Goal: Task Accomplishment & Management: Complete application form

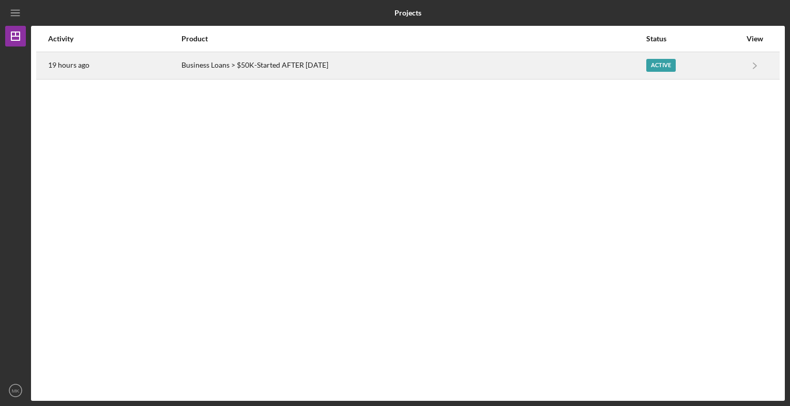
click at [659, 69] on div "Active" at bounding box center [660, 65] width 29 height 13
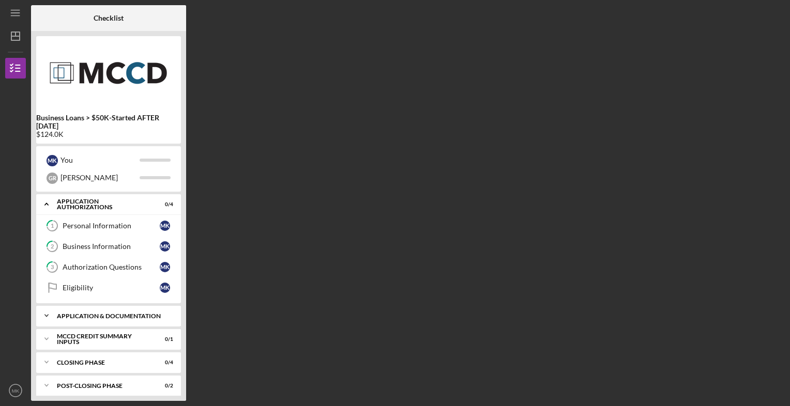
click at [115, 313] on div "Application & Documentation" at bounding box center [112, 316] width 111 height 6
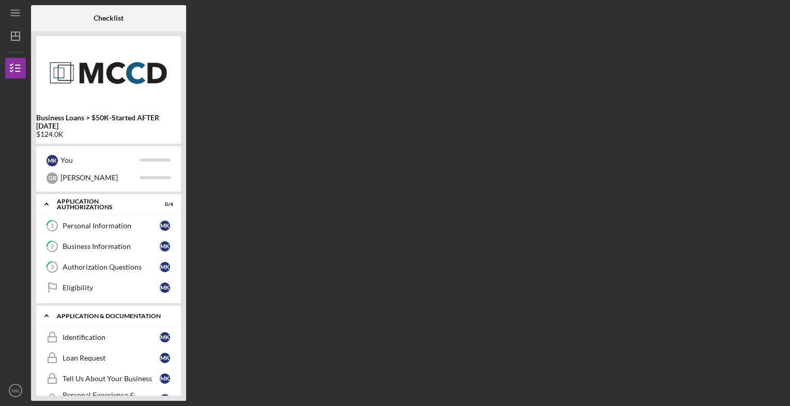
click at [115, 313] on div "Application & Documentation" at bounding box center [112, 316] width 111 height 6
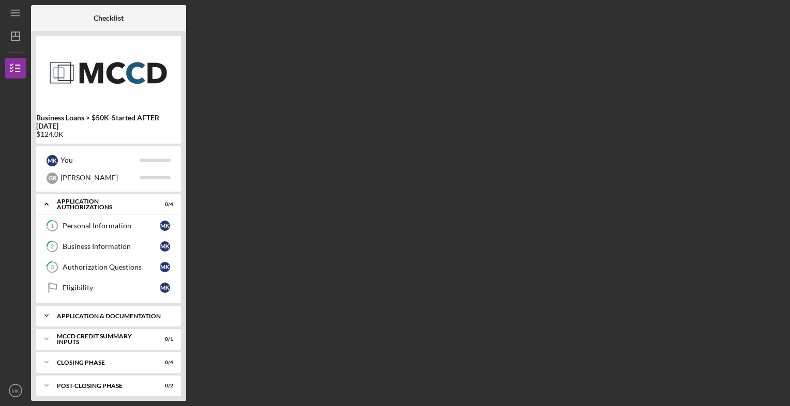
click at [115, 313] on div "Application & Documentation" at bounding box center [112, 316] width 111 height 6
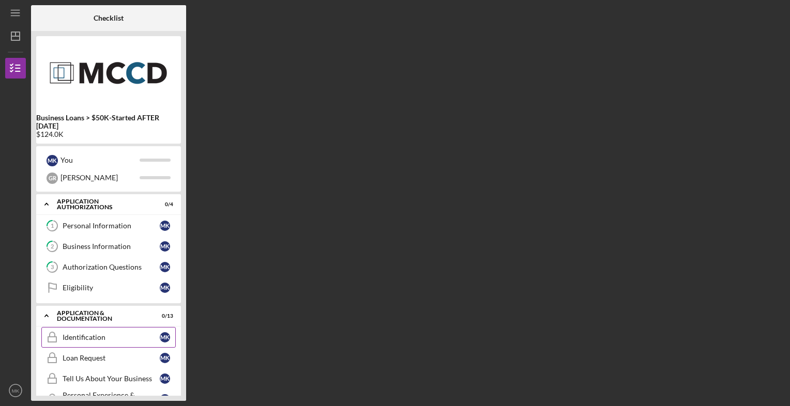
click at [93, 333] on div "Identification" at bounding box center [111, 337] width 97 height 8
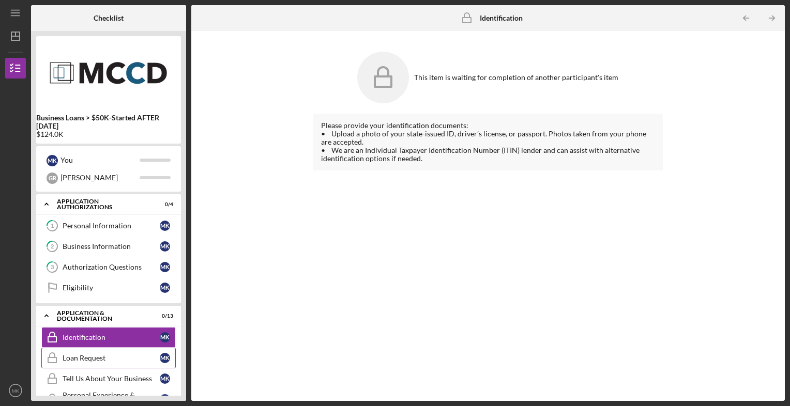
click at [82, 348] on link "Loan Request Loan Request M K" at bounding box center [108, 358] width 134 height 21
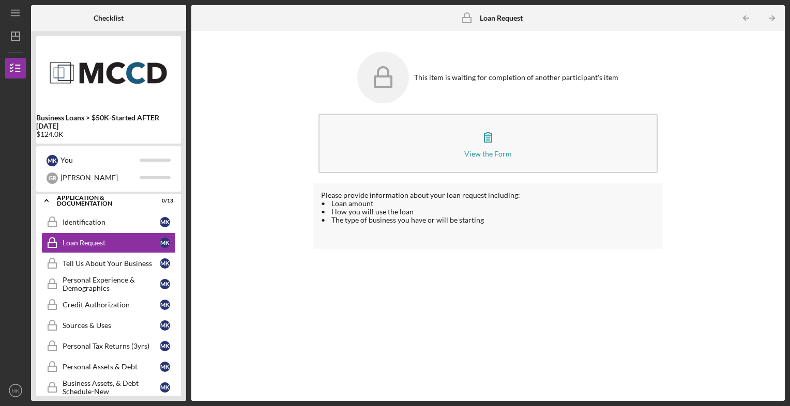
scroll to position [116, 0]
click at [132, 254] on link "Tell Us About Your Business Tell Us About Your Business M K" at bounding box center [108, 263] width 134 height 21
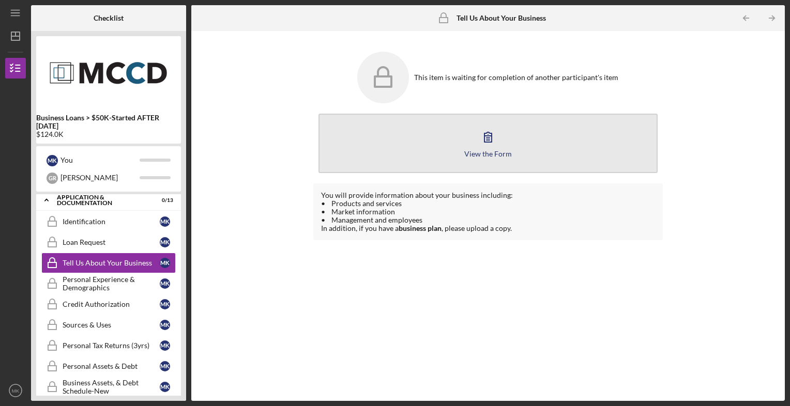
click at [464, 144] on button "View the Form Form" at bounding box center [488, 143] width 340 height 59
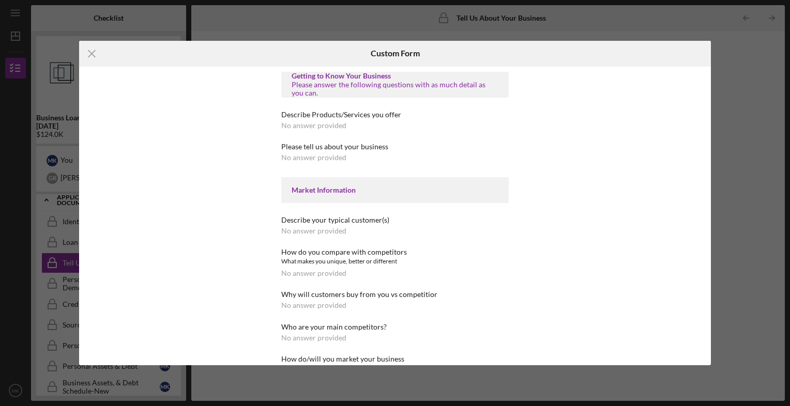
click at [362, 267] on div "How do you compare with competitors What makes you unique, better or different …" at bounding box center [394, 262] width 227 height 29
click at [337, 273] on div "No answer provided" at bounding box center [313, 273] width 65 height 8
click at [90, 51] on icon "Icon/Menu Close" at bounding box center [92, 54] width 26 height 26
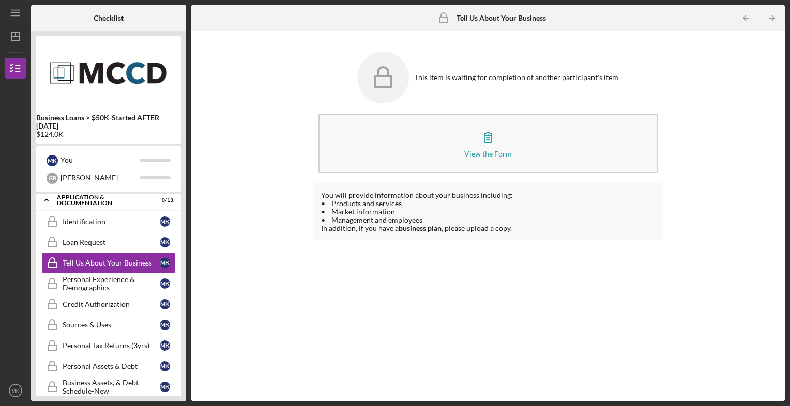
click at [90, 51] on img at bounding box center [108, 72] width 145 height 62
click at [139, 284] on div "Personal Experience & Demographics" at bounding box center [111, 284] width 97 height 17
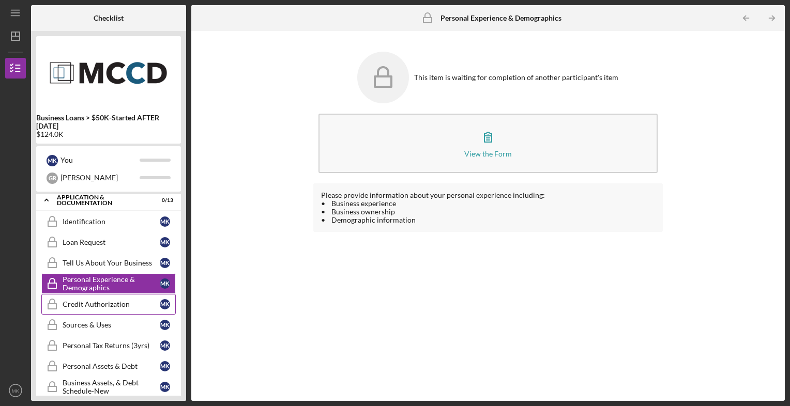
click at [140, 305] on div "Credit Authorization" at bounding box center [111, 304] width 97 height 8
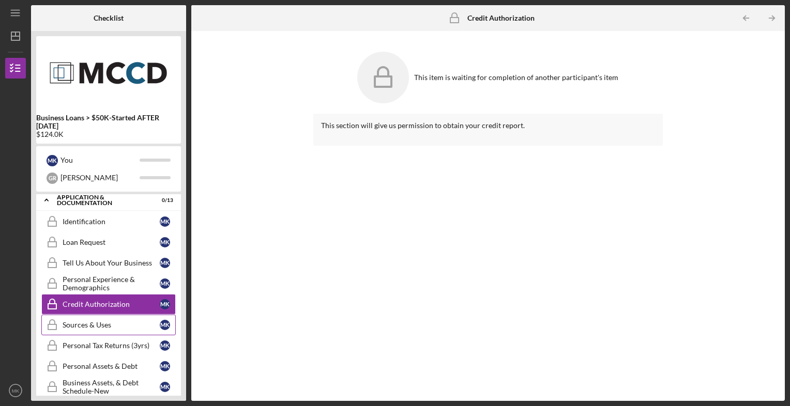
click at [135, 331] on link "Sources & Uses Sources & Uses M K" at bounding box center [108, 325] width 134 height 21
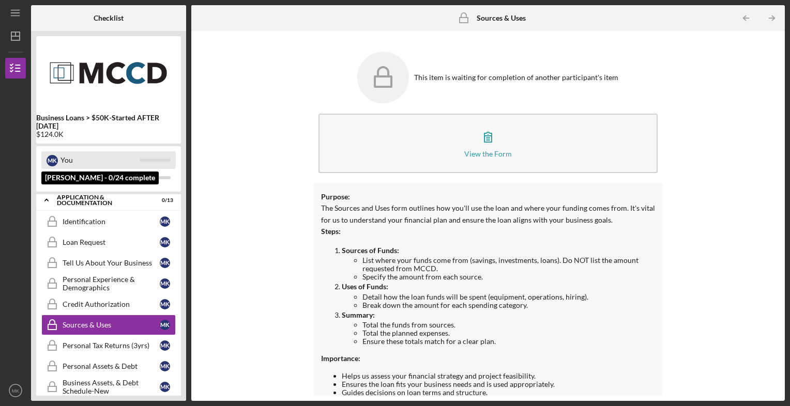
click at [109, 164] on div "You" at bounding box center [99, 160] width 79 height 18
click at [51, 160] on div "M K" at bounding box center [52, 160] width 11 height 11
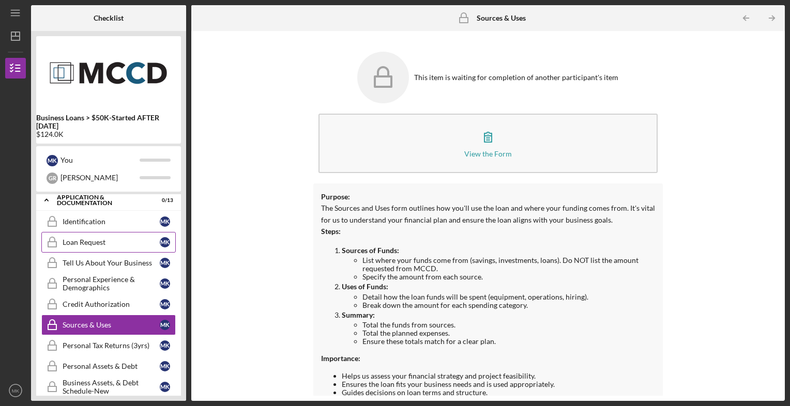
click at [89, 240] on div "Loan Request" at bounding box center [111, 242] width 97 height 8
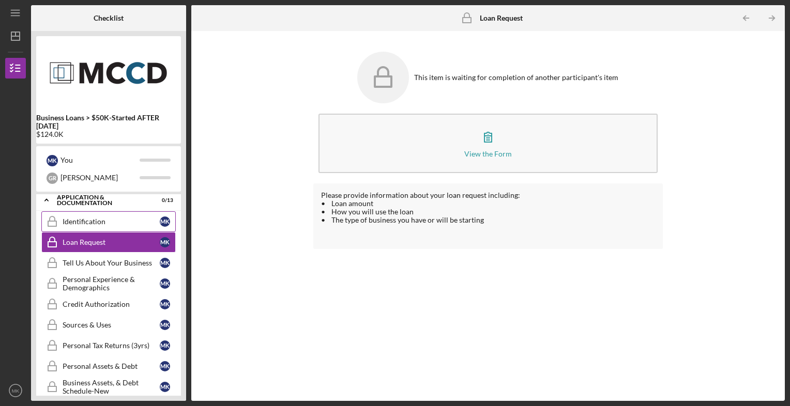
click at [112, 214] on link "Identification Identification M K" at bounding box center [108, 221] width 134 height 21
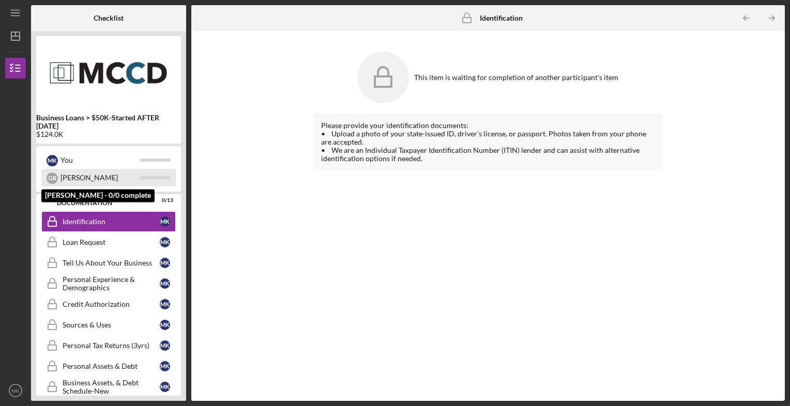
click at [110, 180] on div "[PERSON_NAME]" at bounding box center [99, 178] width 79 height 18
click at [157, 182] on div "[PERSON_NAME]" at bounding box center [108, 178] width 134 height 18
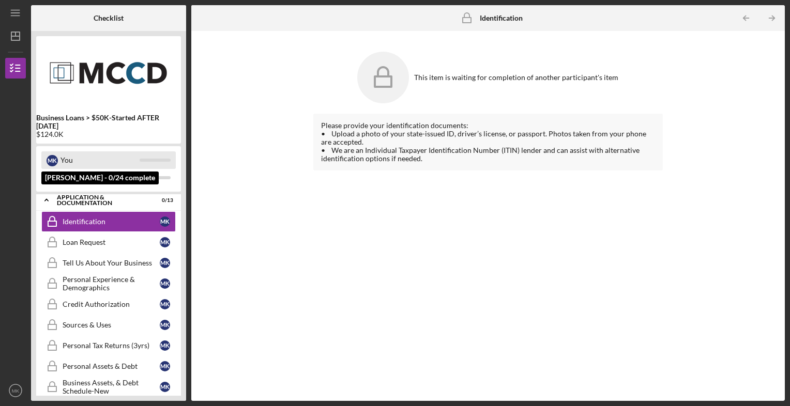
click at [77, 156] on div "You" at bounding box center [99, 160] width 79 height 18
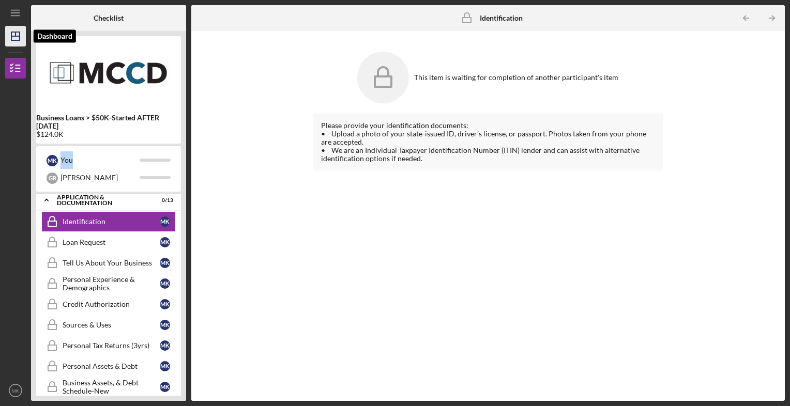
drag, startPoint x: 77, startPoint y: 156, endPoint x: 17, endPoint y: 33, distance: 137.3
click at [17, 33] on icon "Icon/Dashboard" at bounding box center [16, 36] width 26 height 26
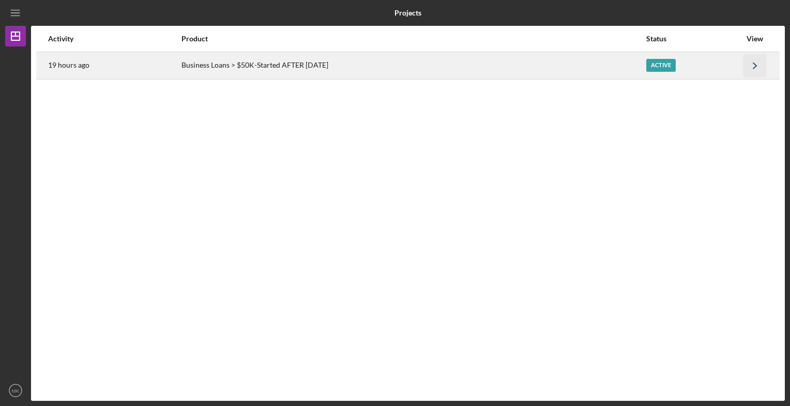
click at [751, 74] on icon "Icon/Navigate" at bounding box center [754, 65] width 23 height 23
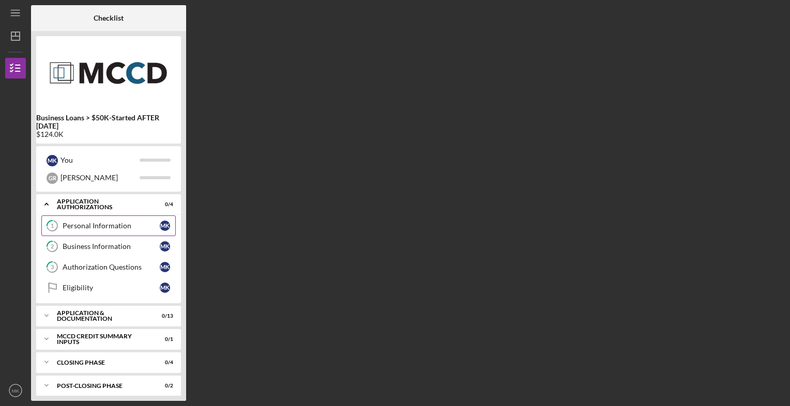
click at [93, 233] on link "1 Personal Information M K" at bounding box center [108, 226] width 134 height 21
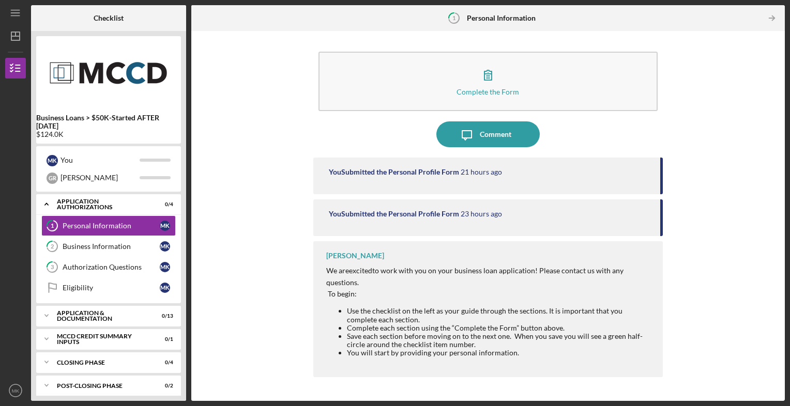
drag, startPoint x: 499, startPoint y: 341, endPoint x: 307, endPoint y: 356, distance: 193.4
click at [307, 356] on div "Complete the Form Form Icon/Message Comment You Submitted the Personal Profile …" at bounding box center [487, 216] width 583 height 360
click at [131, 253] on link "2 Business Information M K" at bounding box center [108, 246] width 134 height 21
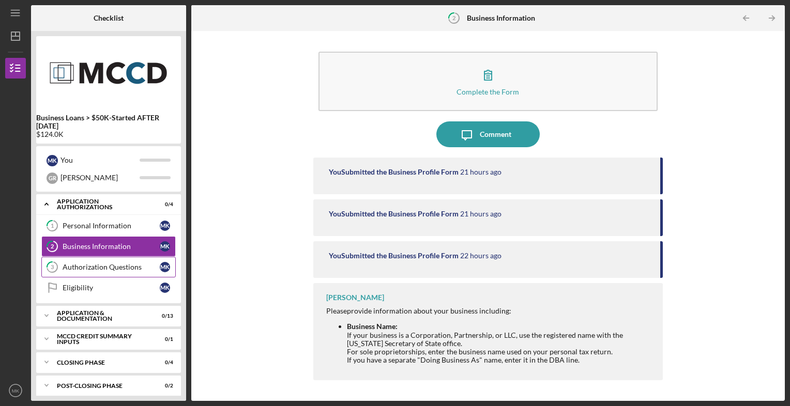
click at [132, 273] on link "3 Authorization Questions M K" at bounding box center [108, 267] width 134 height 21
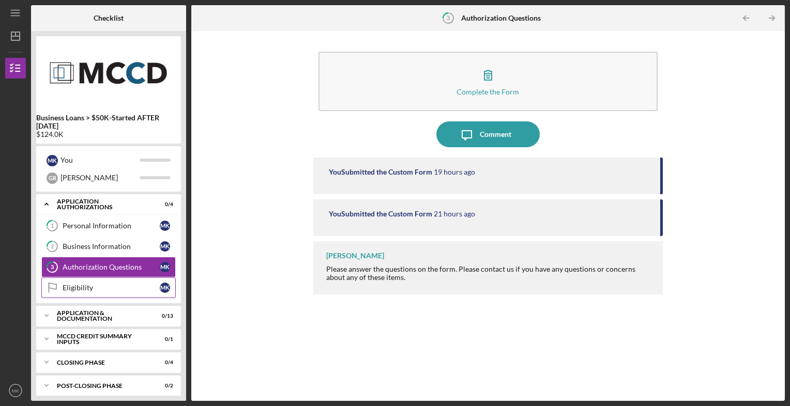
click at [149, 280] on link "Eligibility Eligibility M K" at bounding box center [108, 288] width 134 height 21
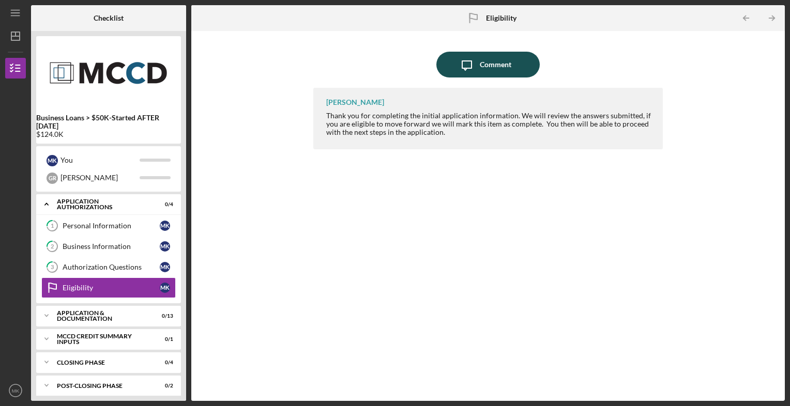
click at [483, 69] on div "Comment" at bounding box center [496, 65] width 32 height 26
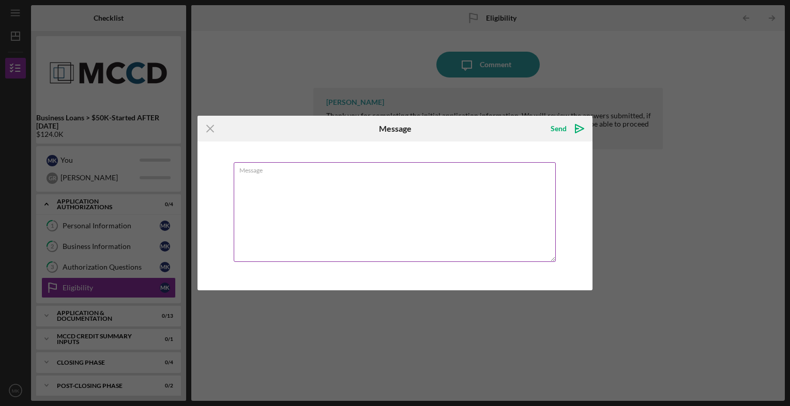
click at [344, 176] on textarea "Message" at bounding box center [395, 212] width 322 height 100
drag, startPoint x: 283, startPoint y: 193, endPoint x: 344, endPoint y: 171, distance: 64.9
click at [344, 171] on label "Message" at bounding box center [397, 168] width 316 height 11
click at [344, 171] on textarea "Hi [PERSON_NAME], I forgot to ntion" at bounding box center [395, 212] width 322 height 100
click at [292, 195] on textarea "Hi [PERSON_NAME], I forgot to ntion" at bounding box center [395, 212] width 322 height 100
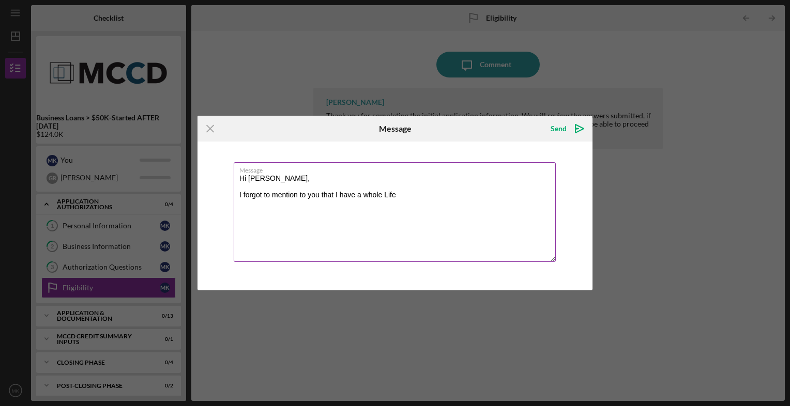
click at [368, 193] on textarea "Hi [PERSON_NAME], I forgot to mention to you that I have a whole Life" at bounding box center [395, 212] width 322 height 100
click at [405, 198] on textarea "Hi [PERSON_NAME], I forgot to mention to you that I have a Whole Life" at bounding box center [395, 212] width 322 height 100
click at [402, 193] on textarea "Hi [PERSON_NAME], I forgot to mention to you that I have a Whole Life insurance…" at bounding box center [395, 212] width 322 height 100
click at [442, 196] on textarea "Hi [PERSON_NAME], I forgot to mention to you that I have a Whole Life Insurance…" at bounding box center [395, 212] width 322 height 100
drag, startPoint x: 307, startPoint y: 202, endPoint x: 425, endPoint y: 212, distance: 118.8
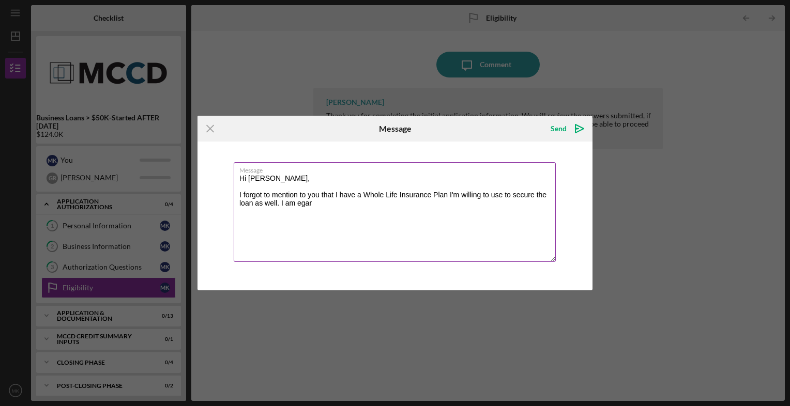
click at [425, 212] on textarea "Hi [PERSON_NAME], I forgot to mention to you that I have a Whole Life Insurance…" at bounding box center [395, 212] width 322 height 100
drag, startPoint x: 324, startPoint y: 199, endPoint x: 433, endPoint y: 213, distance: 110.0
click at [433, 213] on textarea "Hi [PERSON_NAME], I forgot to mention to you that I have a Whole Life Insurance…" at bounding box center [395, 212] width 322 height 100
click at [406, 204] on textarea "Hi [PERSON_NAME], I forgot to mention to you that I have a Whole Life Insurance…" at bounding box center [395, 212] width 322 height 100
click at [526, 205] on textarea "Hi [PERSON_NAME], I forgot to mention to you that I have a Whole Life Insurance…" at bounding box center [395, 212] width 322 height 100
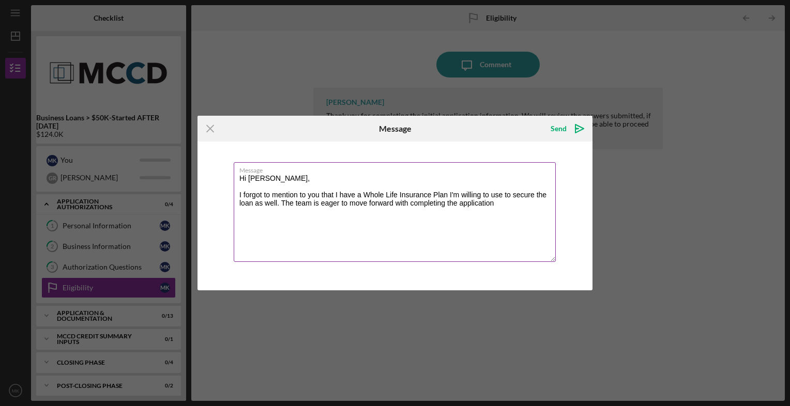
click at [526, 205] on textarea "Hi [PERSON_NAME], I forgot to mention to you that I have a Whole Life Insurance…" at bounding box center [395, 212] width 322 height 100
click at [493, 209] on textarea "Hi [PERSON_NAME], I forgot to mention to you that I have a Whole Life Insurance…" at bounding box center [395, 212] width 322 height 100
type textarea "Hi [PERSON_NAME], I forgot to mention to you that I have a Whole Life Insurance…"
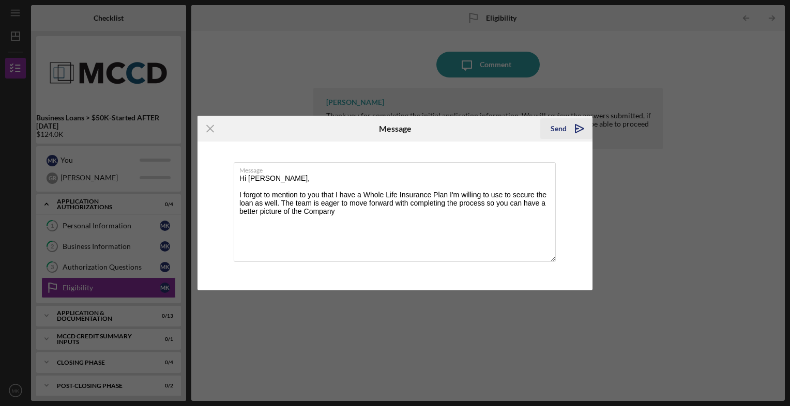
click at [582, 127] on icon "Icon/icon-invite-send" at bounding box center [580, 129] width 26 height 26
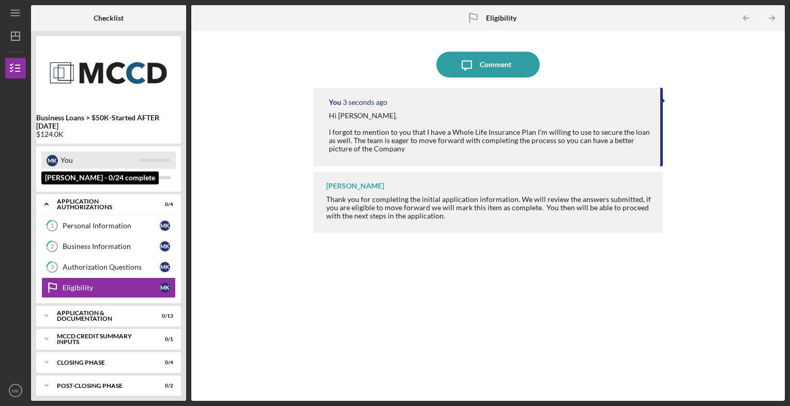
click at [101, 166] on div "You" at bounding box center [99, 160] width 79 height 18
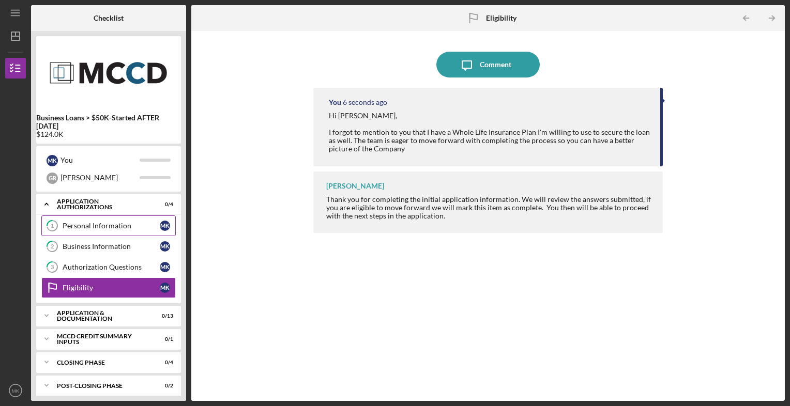
click at [125, 223] on div "Personal Information" at bounding box center [111, 226] width 97 height 8
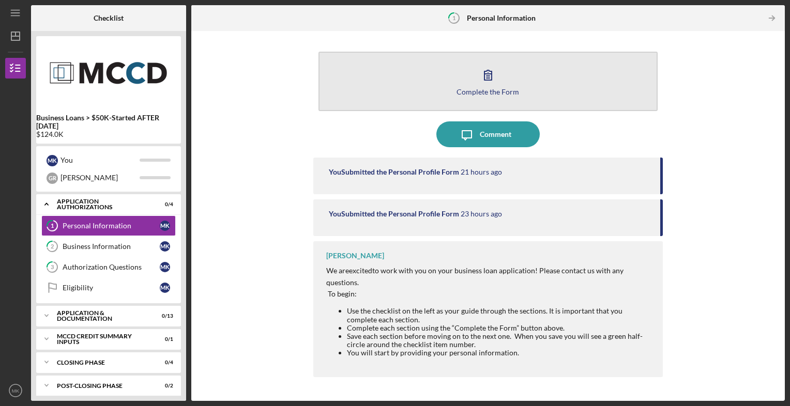
click at [490, 92] on div "Complete the Form" at bounding box center [487, 92] width 63 height 8
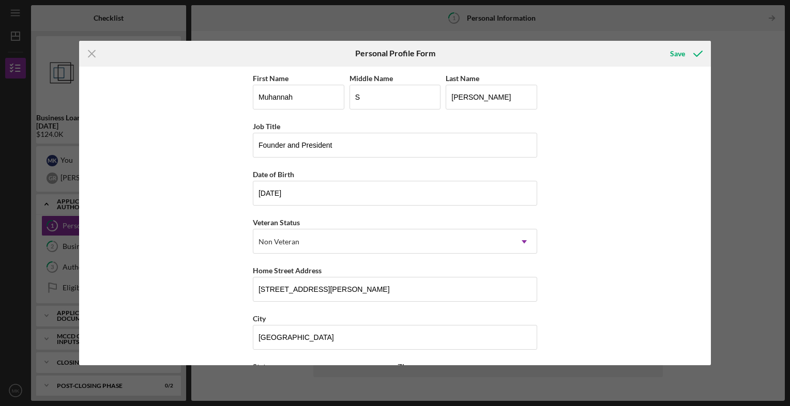
click at [706, 311] on div "First Name [PERSON_NAME] Middle Name S Last Name [PERSON_NAME] Job Title Founde…" at bounding box center [395, 216] width 632 height 299
drag, startPoint x: 706, startPoint y: 311, endPoint x: 717, endPoint y: 267, distance: 45.4
click at [717, 267] on div "Icon/Menu Close Personal Profile Form Save First Name [PERSON_NAME] Middle Name…" at bounding box center [395, 203] width 790 height 406
click at [692, 51] on icon "submit" at bounding box center [698, 54] width 26 height 26
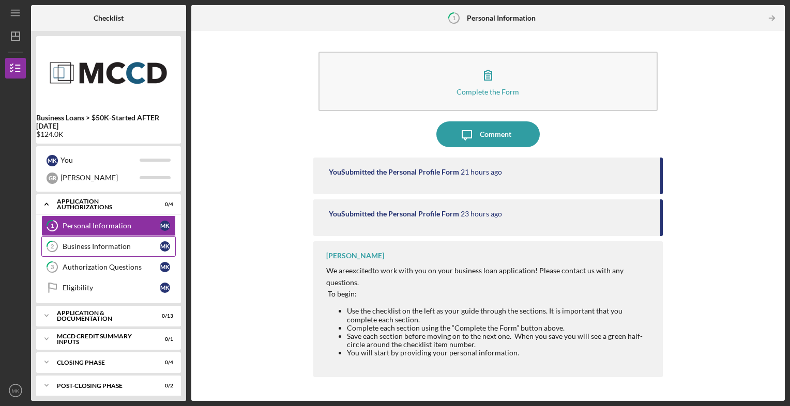
click at [117, 251] on link "2 Business Information M K" at bounding box center [108, 246] width 134 height 21
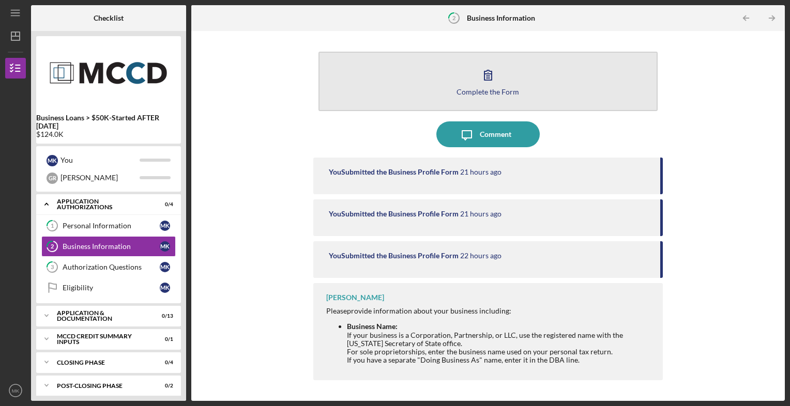
click at [528, 81] on button "Complete the Form Form" at bounding box center [488, 81] width 340 height 59
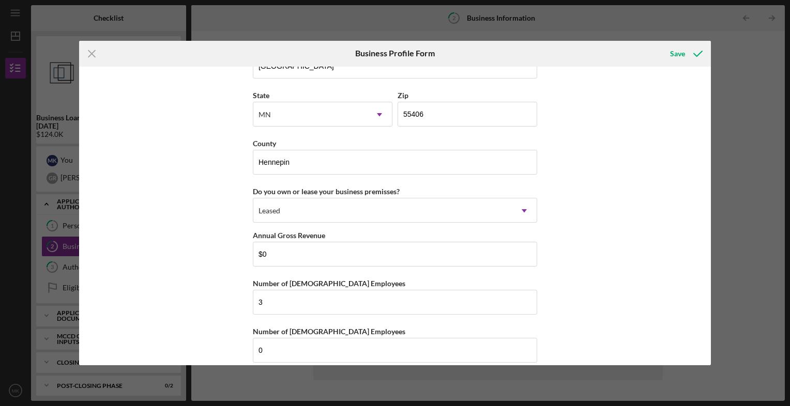
scroll to position [1092, 0]
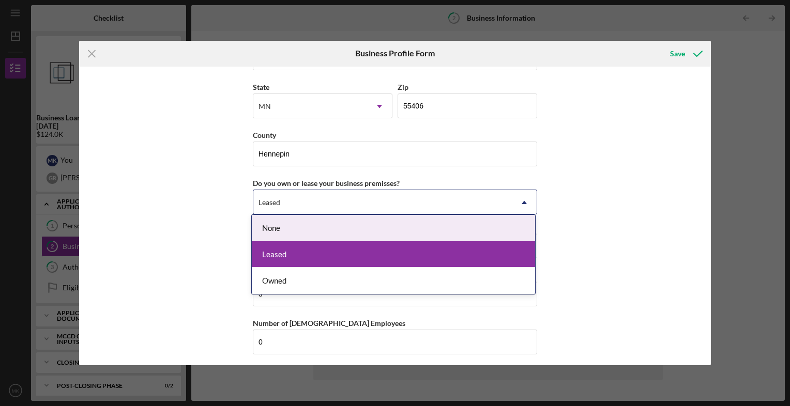
click at [284, 198] on div "Leased" at bounding box center [382, 203] width 258 height 24
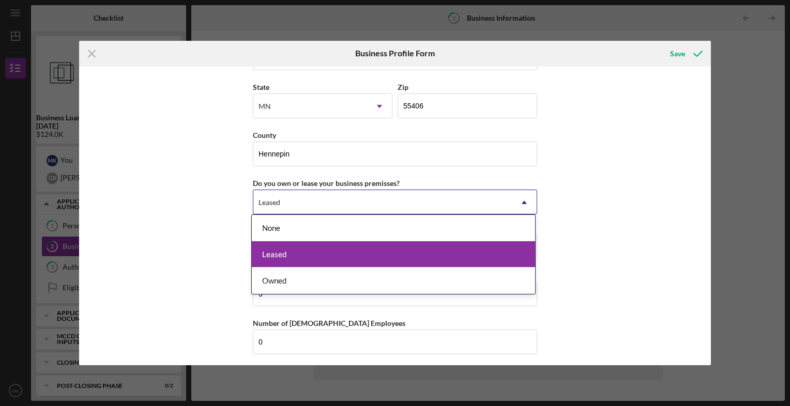
click at [277, 254] on div "Leased" at bounding box center [393, 254] width 283 height 26
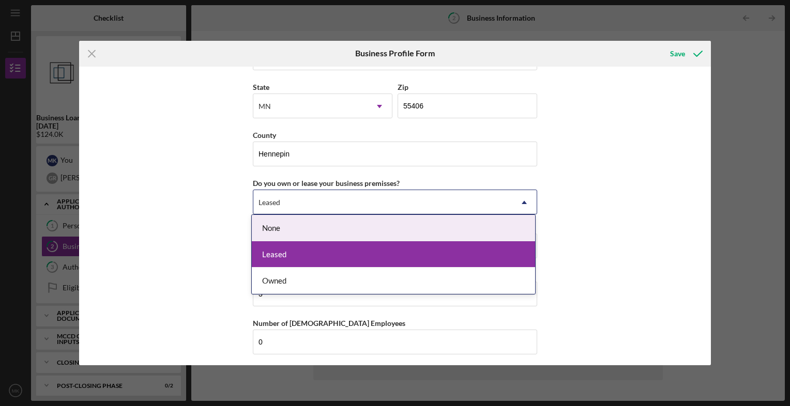
click at [284, 198] on div "Leased" at bounding box center [382, 203] width 258 height 24
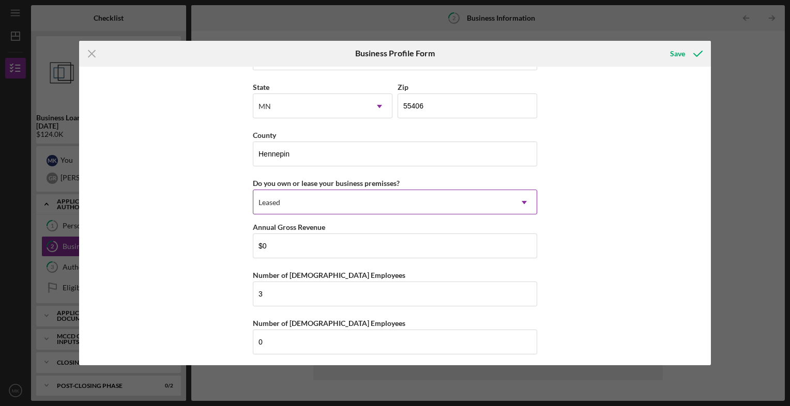
click at [284, 198] on div "Leased" at bounding box center [382, 203] width 258 height 24
click at [287, 247] on input "$0" at bounding box center [395, 246] width 284 height 25
click at [91, 50] on icon "Icon/Menu Close" at bounding box center [92, 54] width 26 height 26
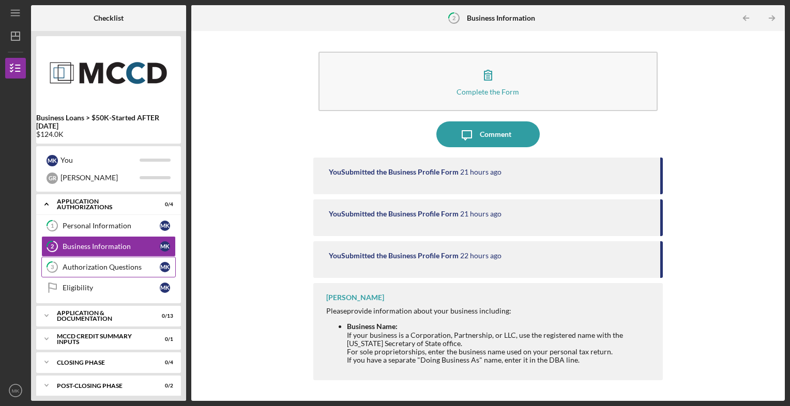
click at [114, 259] on link "3 Authorization Questions M K" at bounding box center [108, 267] width 134 height 21
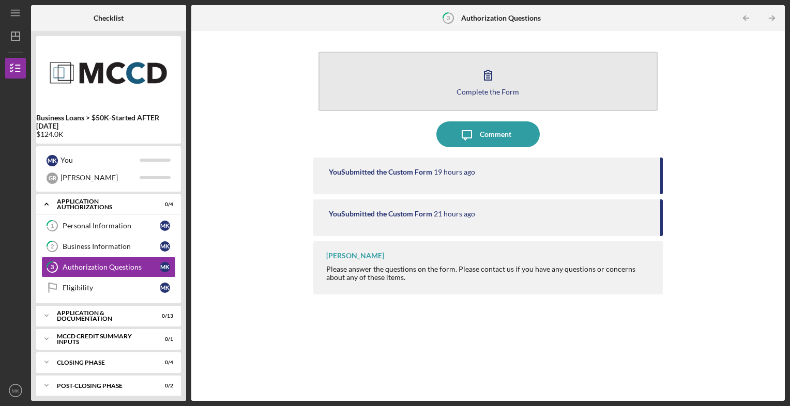
click at [481, 77] on icon "button" at bounding box center [488, 75] width 26 height 26
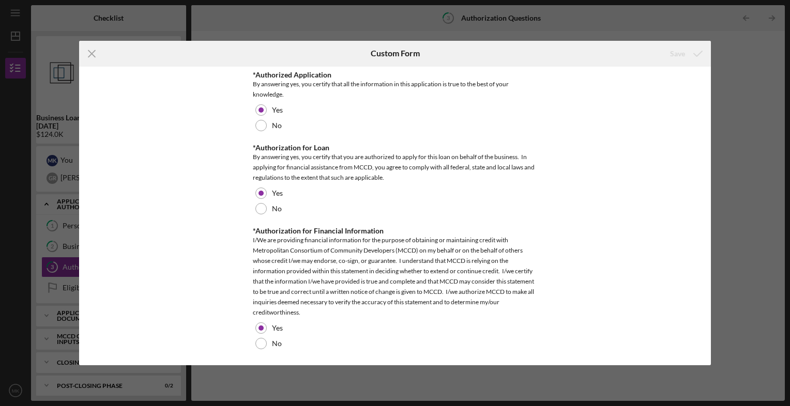
scroll to position [600, 0]
click at [83, 53] on icon "Icon/Menu Close" at bounding box center [92, 54] width 26 height 26
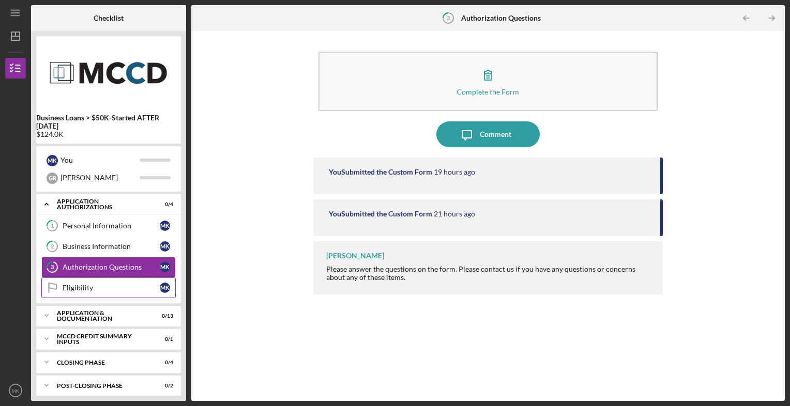
click at [99, 295] on link "Eligibility Eligibility M K" at bounding box center [108, 288] width 134 height 21
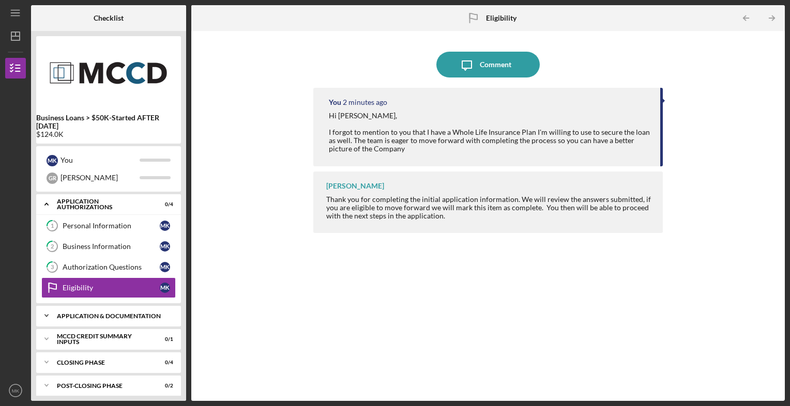
click at [110, 319] on div "Icon/Expander Application & Documentation 0 / 13" at bounding box center [108, 315] width 145 height 21
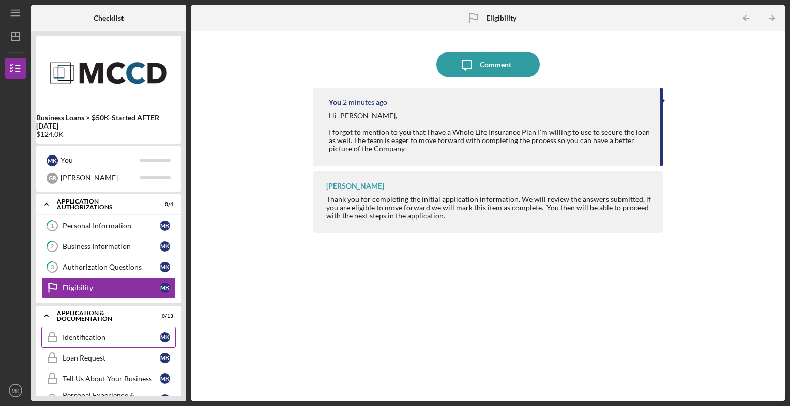
click at [96, 342] on link "Identification Identification M K" at bounding box center [108, 337] width 134 height 21
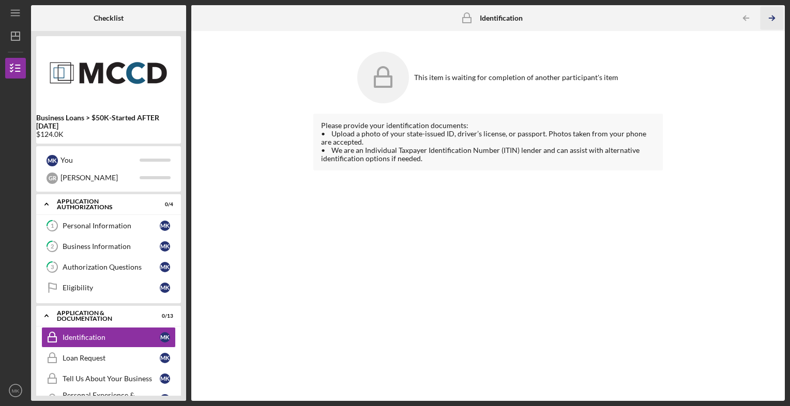
click at [770, 18] on line "button" at bounding box center [771, 18] width 5 height 0
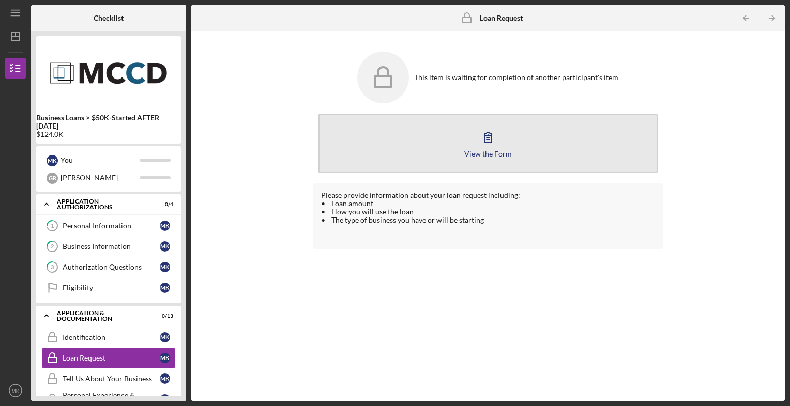
click at [508, 144] on button "View the Form Form" at bounding box center [488, 143] width 340 height 59
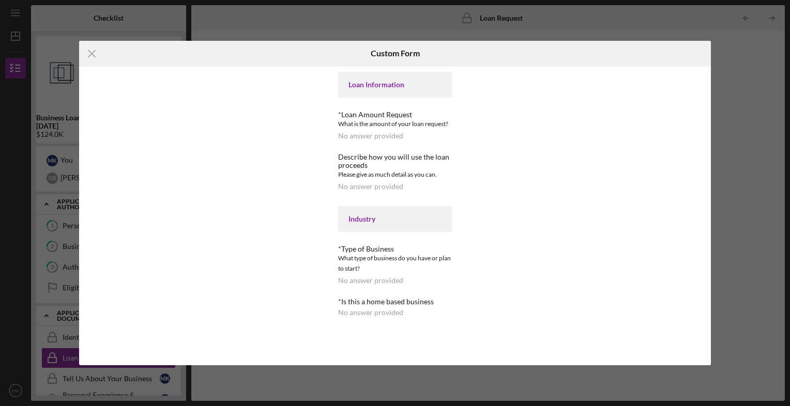
click at [419, 96] on div "Loan Information" at bounding box center [395, 85] width 114 height 26
click at [95, 47] on icon "Icon/Menu Close" at bounding box center [92, 54] width 26 height 26
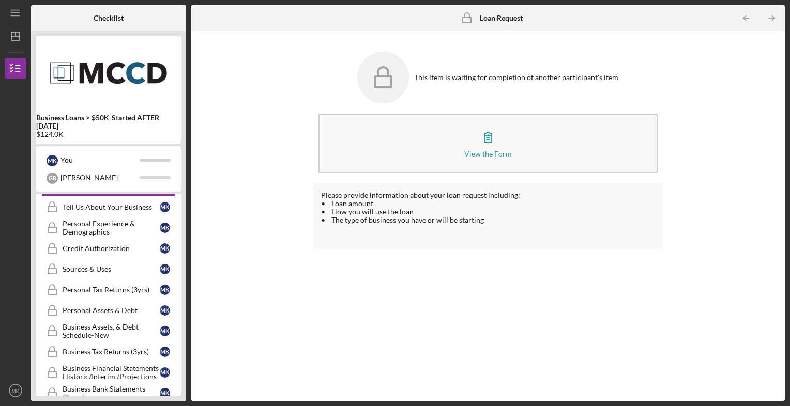
scroll to position [171, 0]
click at [165, 289] on div "M K" at bounding box center [165, 291] width 10 height 10
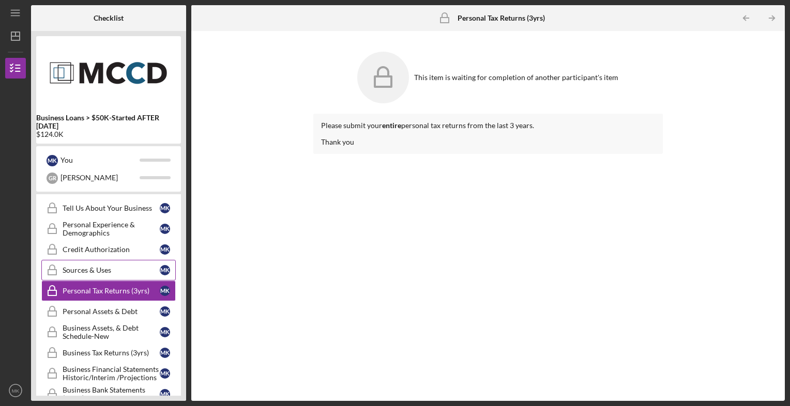
click at [167, 267] on div "M K" at bounding box center [165, 270] width 10 height 10
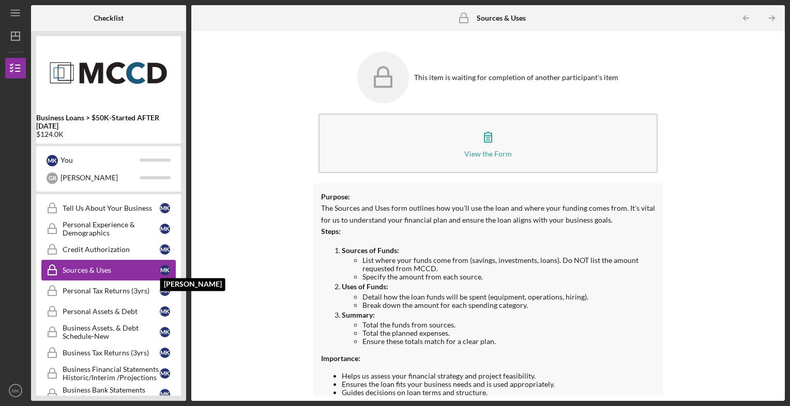
click at [167, 247] on div "M K" at bounding box center [165, 249] width 10 height 10
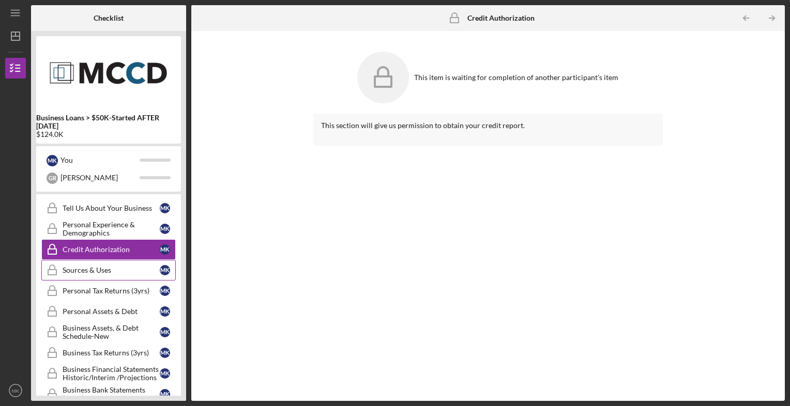
click at [104, 266] on div "Sources & Uses" at bounding box center [111, 270] width 97 height 8
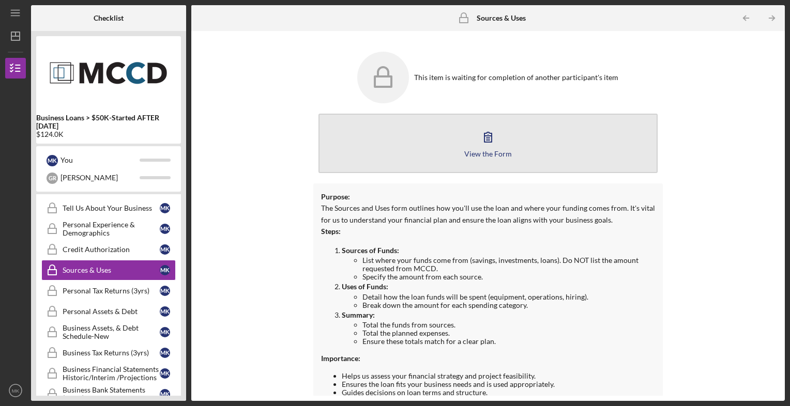
click at [501, 153] on div "View the Form" at bounding box center [488, 154] width 48 height 8
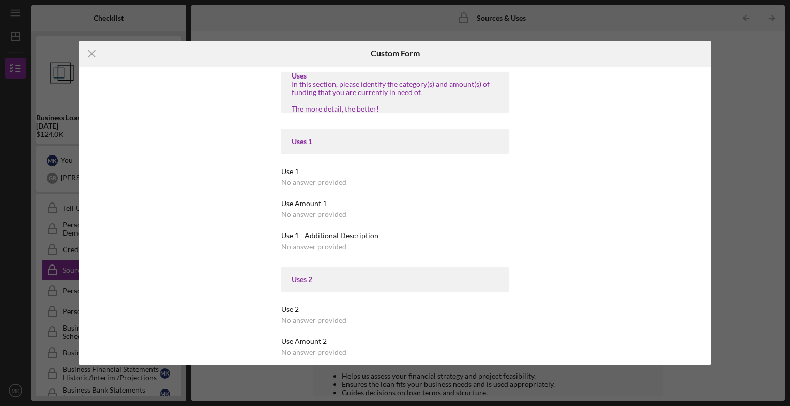
click at [351, 144] on div "Uses 1" at bounding box center [395, 141] width 207 height 8
drag, startPoint x: 535, startPoint y: 101, endPoint x: 521, endPoint y: 146, distance: 47.2
click at [521, 146] on div "Uses In this section, please identify the category(s) and amount(s) of funding …" at bounding box center [395, 216] width 284 height 299
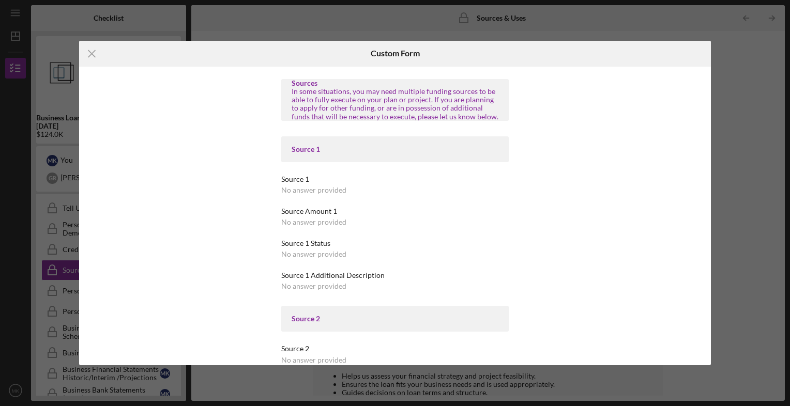
scroll to position [1308, 0]
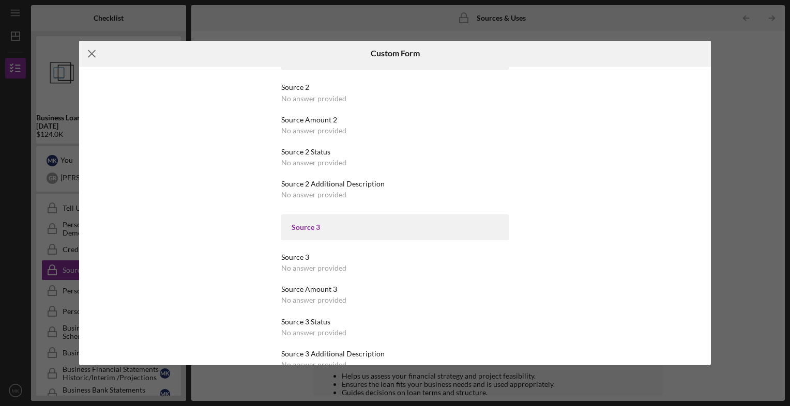
click at [85, 57] on icon "Icon/Menu Close" at bounding box center [92, 54] width 26 height 26
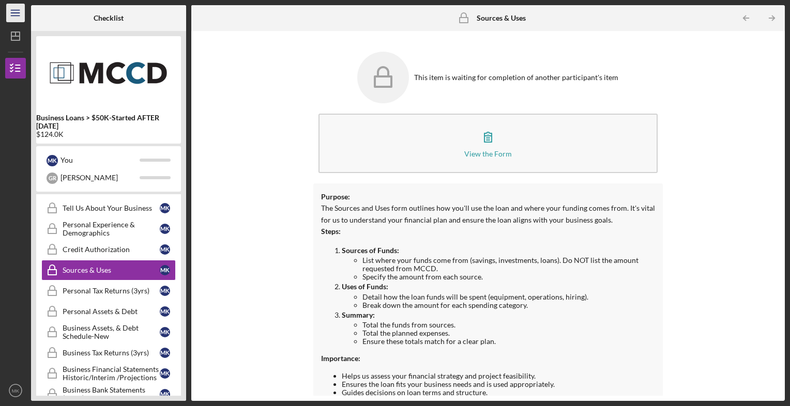
click at [20, 10] on icon "Icon/Menu" at bounding box center [15, 13] width 23 height 23
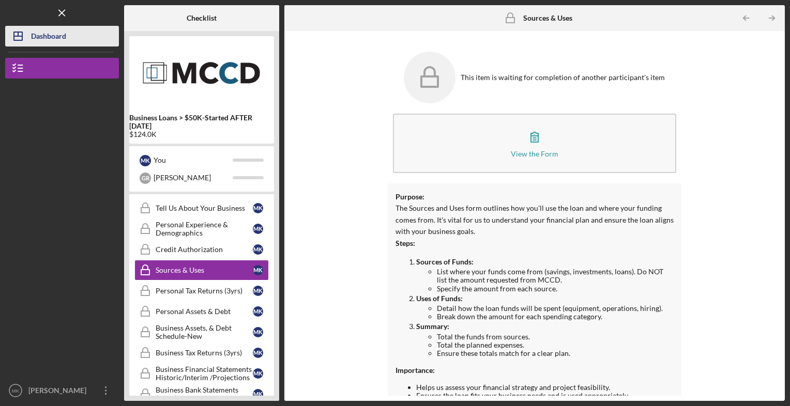
click at [20, 35] on icon "Icon/Dashboard" at bounding box center [18, 36] width 26 height 26
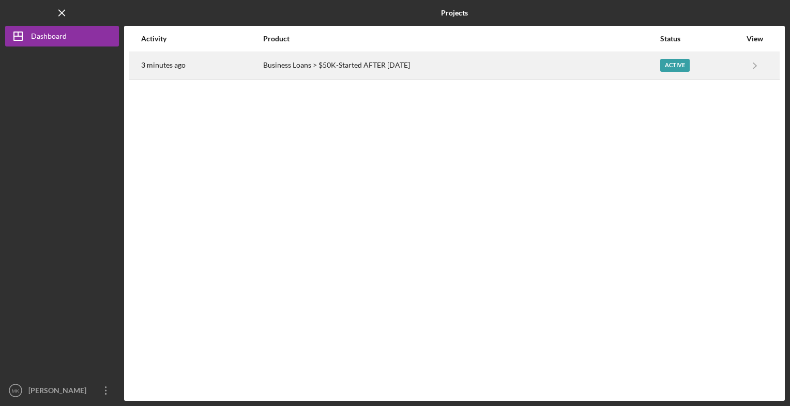
click at [688, 75] on div "Active" at bounding box center [700, 66] width 81 height 26
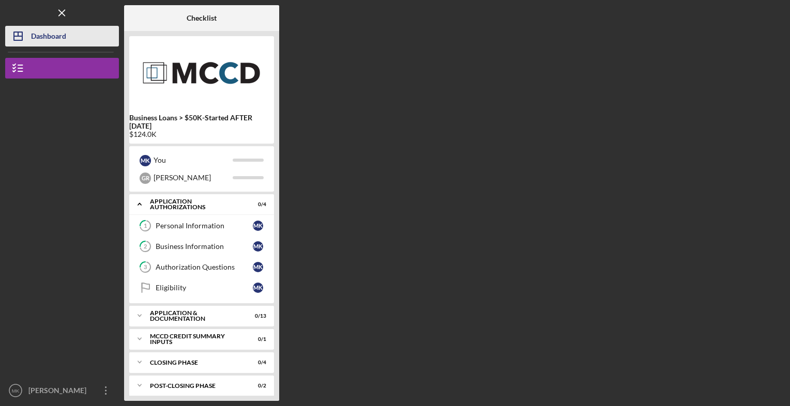
click at [67, 36] on button "Icon/Dashboard Dashboard" at bounding box center [62, 36] width 114 height 21
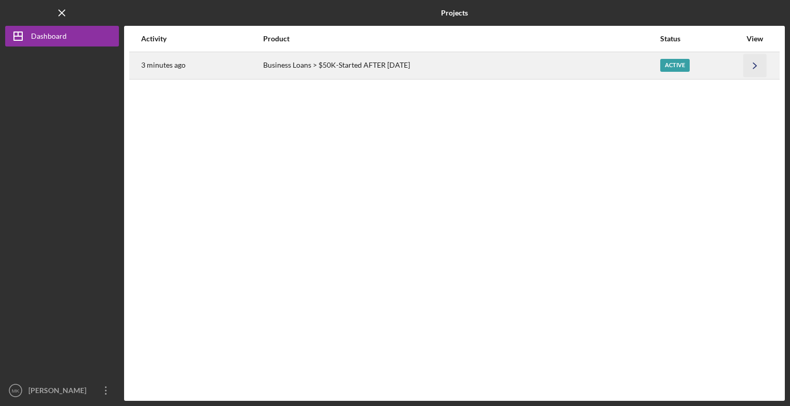
click at [757, 66] on icon "Icon/Navigate" at bounding box center [754, 65] width 23 height 23
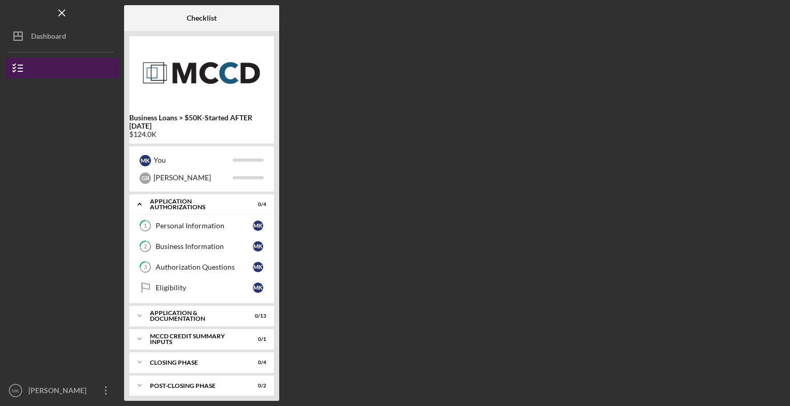
click at [59, 72] on button "Business Loans > $50K-Started AFTER [DATE]" at bounding box center [62, 68] width 114 height 21
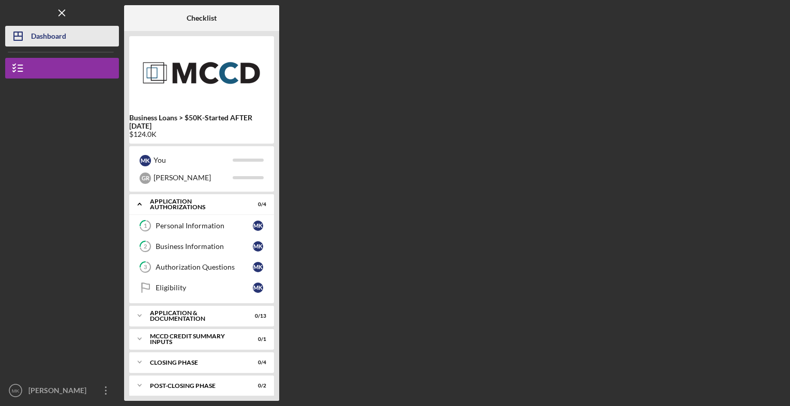
click at [64, 41] on div "Dashboard" at bounding box center [48, 37] width 35 height 23
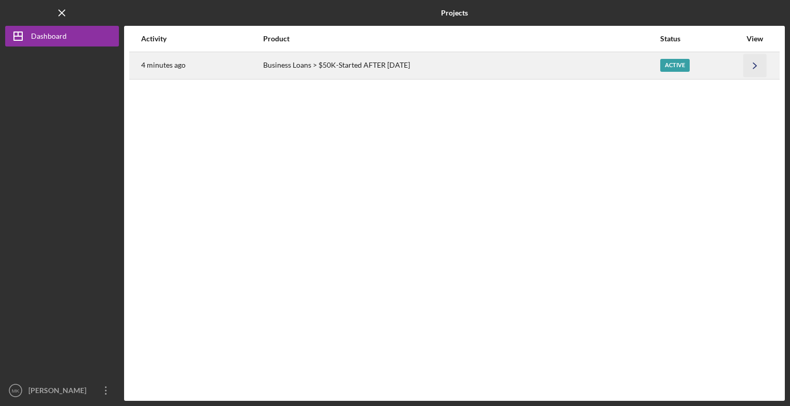
click at [749, 70] on icon "Icon/Navigate" at bounding box center [754, 65] width 23 height 23
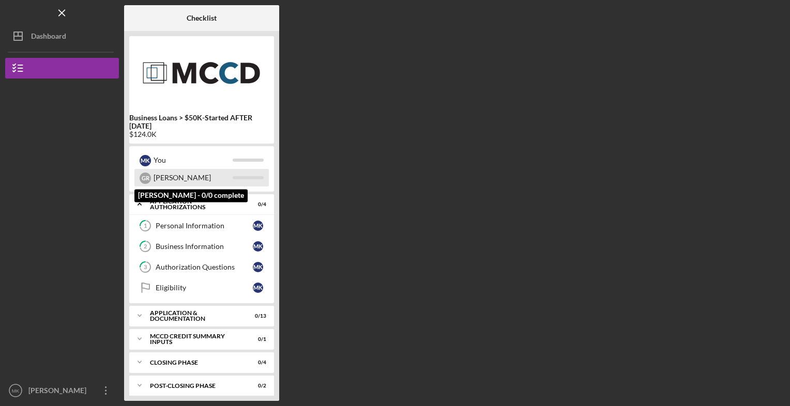
click at [167, 179] on div "[PERSON_NAME]" at bounding box center [193, 178] width 79 height 18
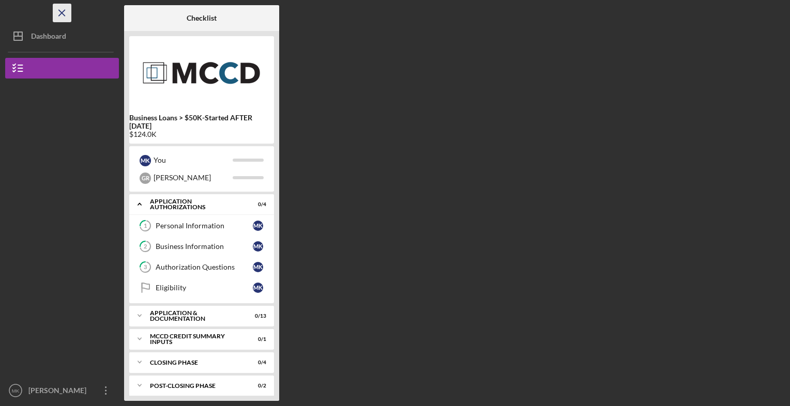
click at [64, 16] on icon "Icon/Menu Close" at bounding box center [62, 13] width 23 height 23
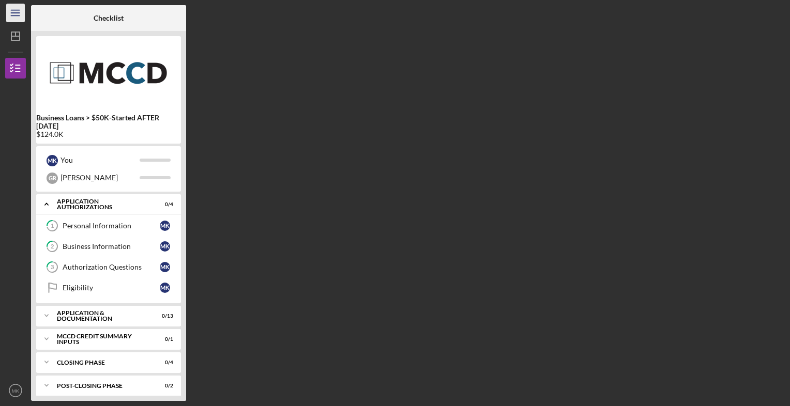
click at [15, 11] on icon "Icon/Menu" at bounding box center [15, 13] width 23 height 23
